Goal: Task Accomplishment & Management: Complete application form

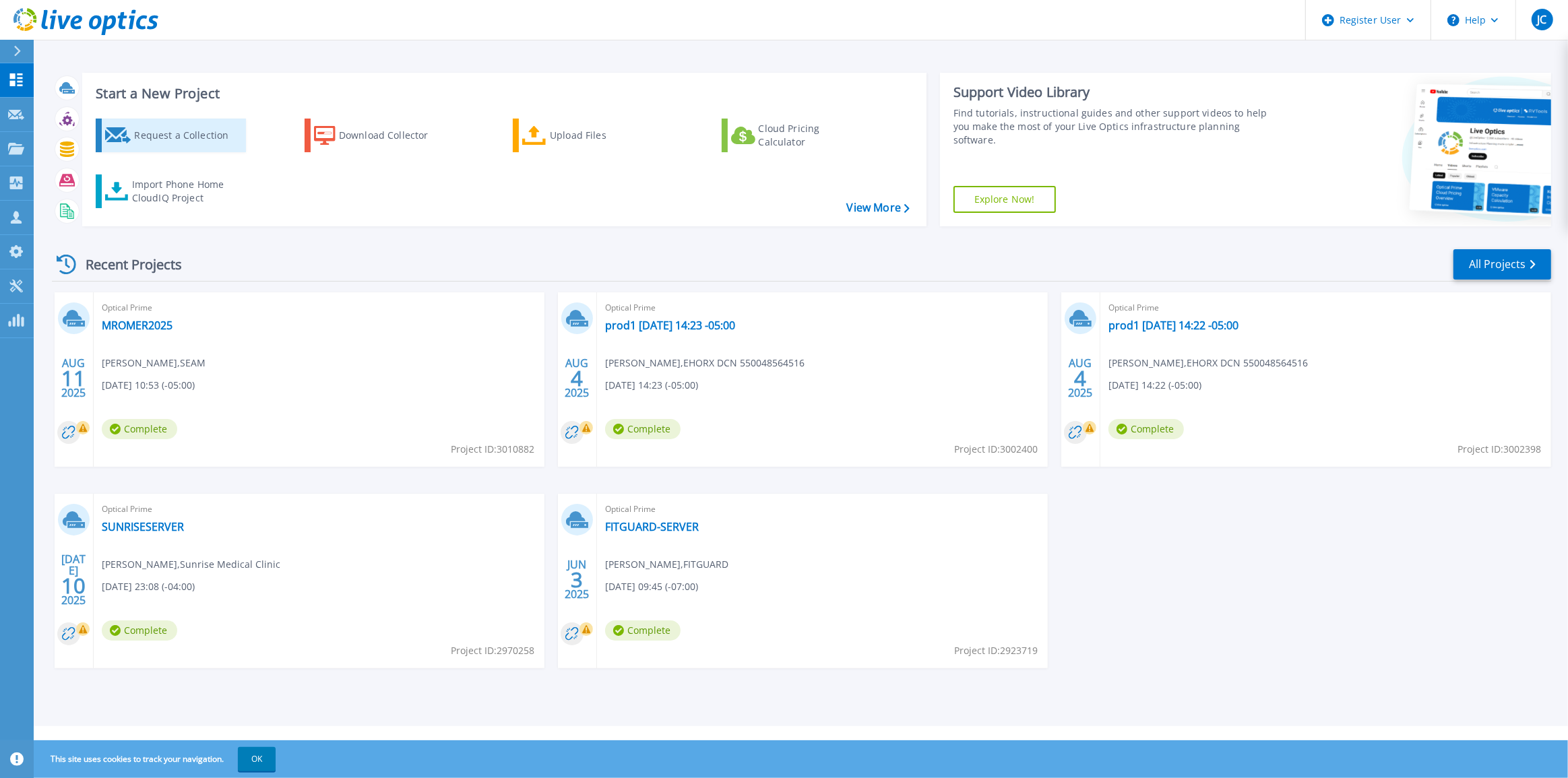
click at [178, 138] on div "Request a Collection" at bounding box center [187, 136] width 108 height 27
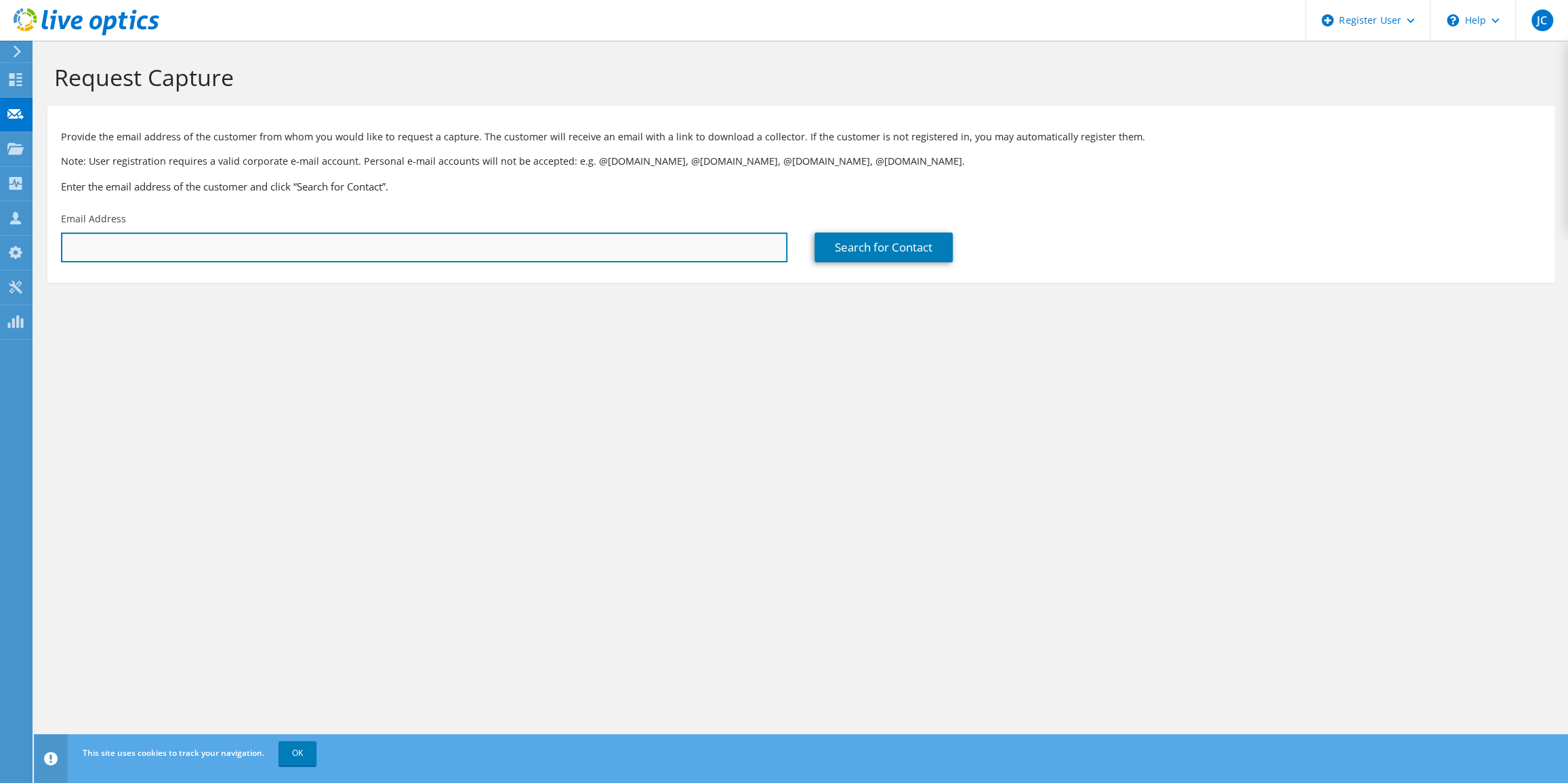
click at [282, 244] on input "text" at bounding box center [424, 247] width 727 height 30
paste input "msanchez@sunbeltmh.com"
type input "msanchez@sunbeltmh.com"
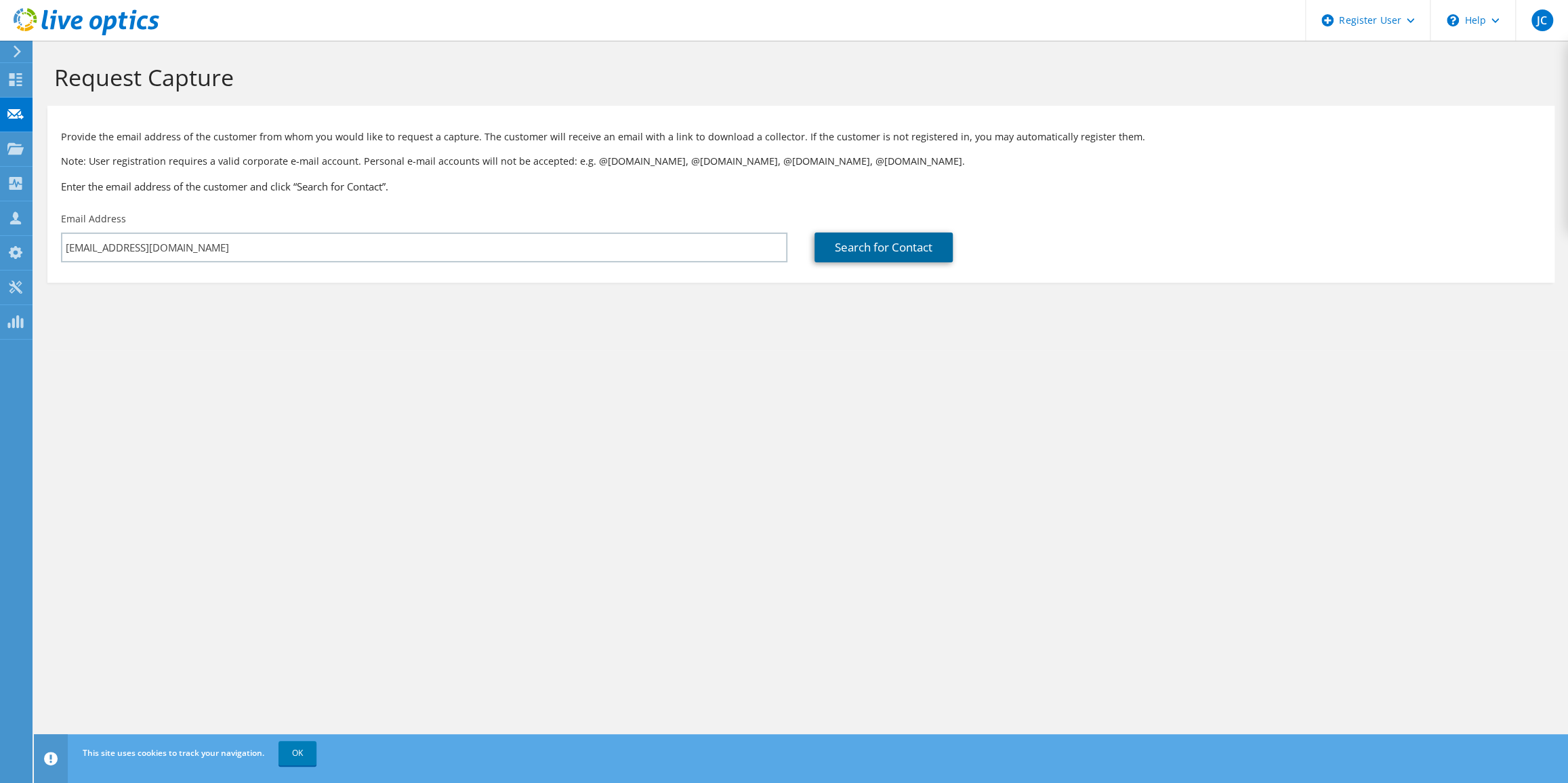
click at [872, 250] on link "Search for Contact" at bounding box center [883, 247] width 138 height 30
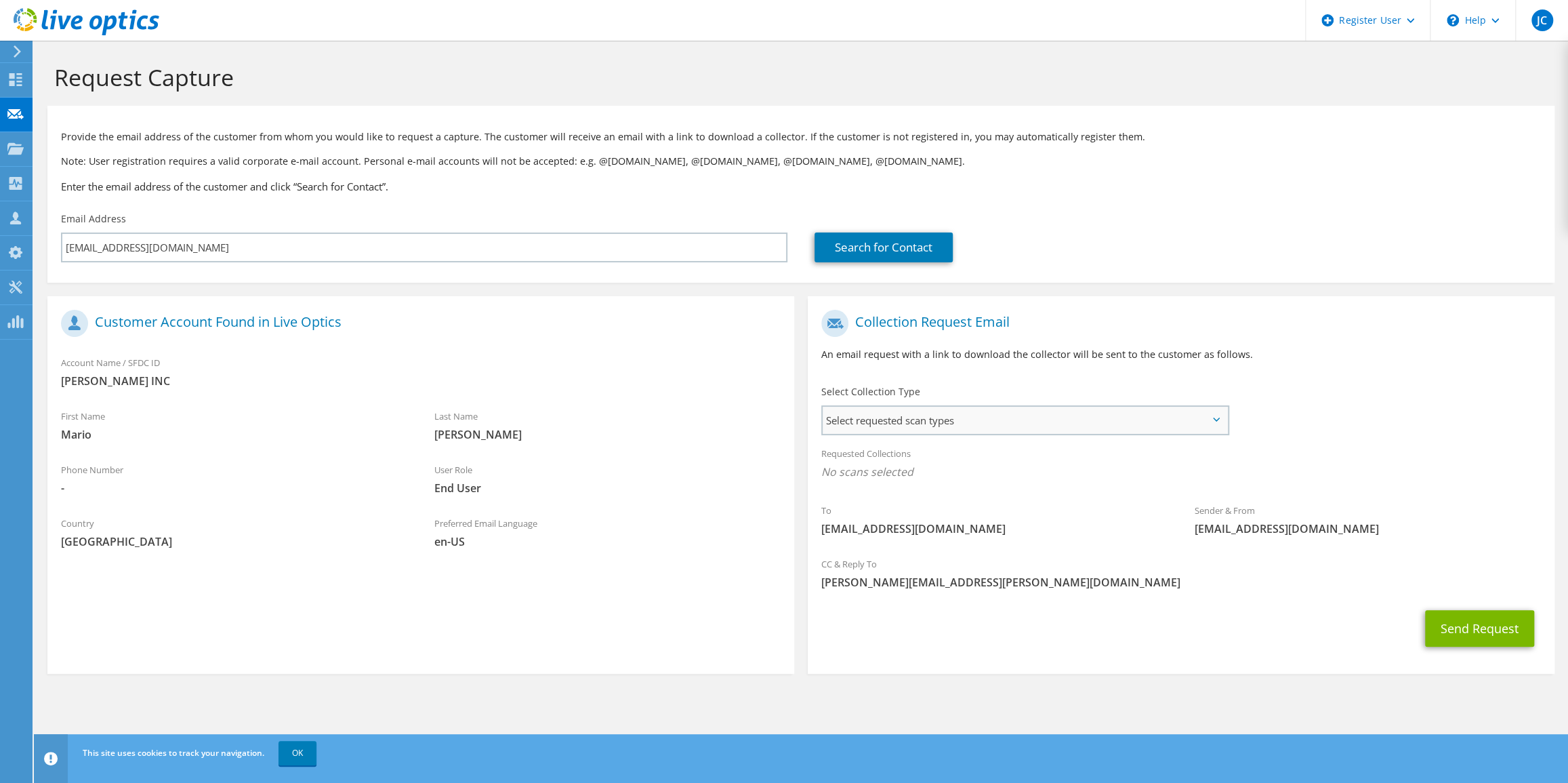
click at [1037, 421] on span "Select requested scan types" at bounding box center [1025, 421] width 404 height 27
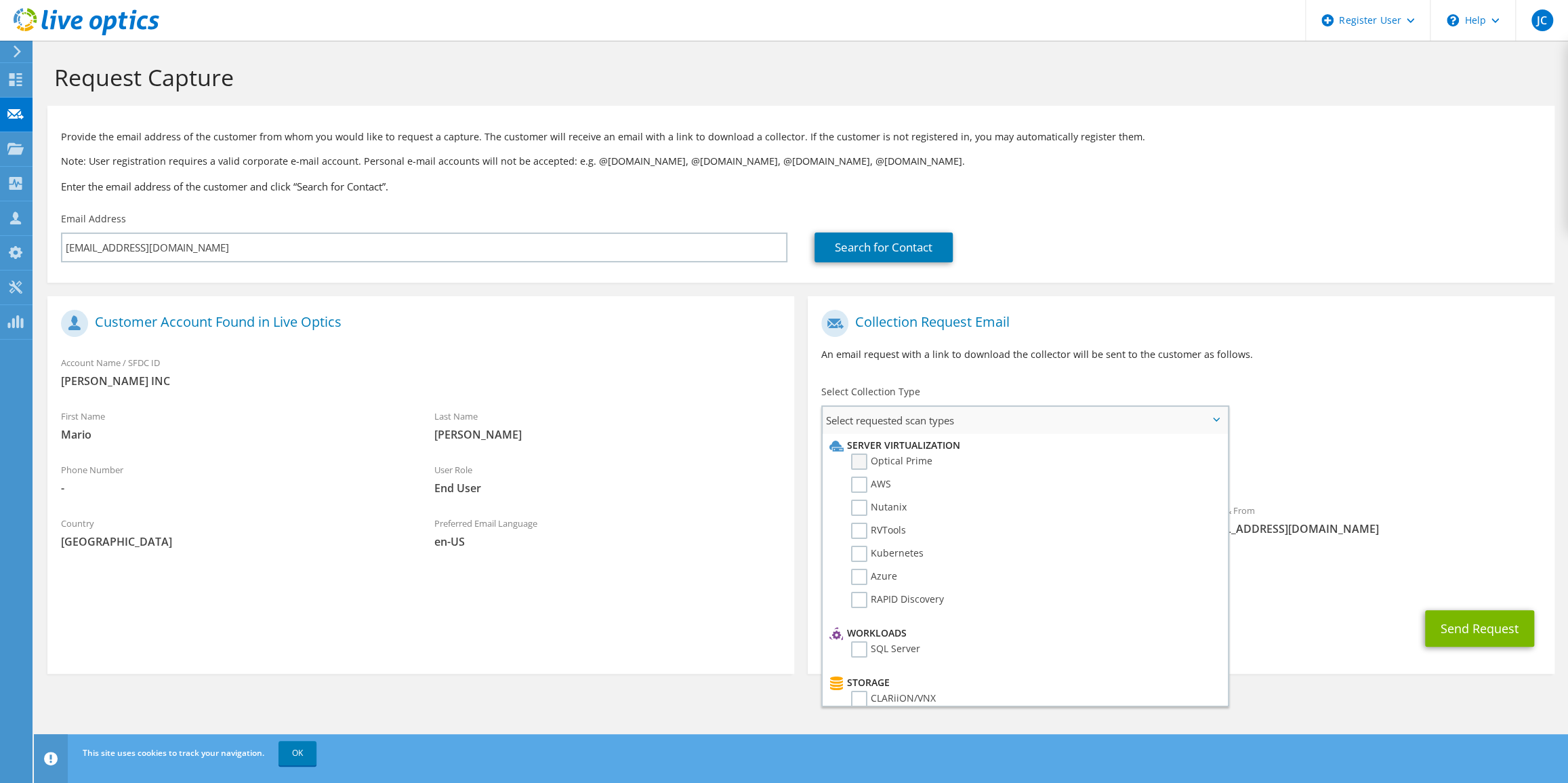
click at [866, 463] on label "Optical Prime" at bounding box center [892, 461] width 82 height 16
click at [0, 0] on input "Optical Prime" at bounding box center [0, 0] width 0 height 0
click at [1450, 626] on button "Send Request" at bounding box center [1481, 633] width 109 height 37
